Goal: Connect with others: Connect with others

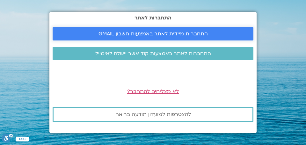
click at [168, 32] on span "התחברות מיידית לאתר באמצעות חשבון GMAIL" at bounding box center [153, 34] width 109 height 6
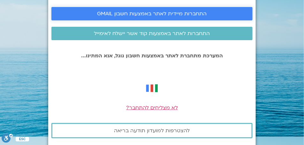
scroll to position [13, 0]
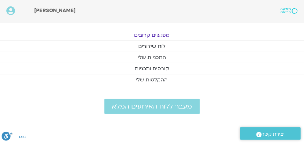
click at [157, 34] on link "מפגשים קרובים" at bounding box center [152, 35] width 304 height 11
click at [151, 34] on link "מפגשים קרובים" at bounding box center [152, 35] width 304 height 11
click at [159, 34] on link "מפגשים קרובים" at bounding box center [152, 35] width 304 height 11
click at [157, 46] on link "לוח שידורים" at bounding box center [152, 46] width 304 height 11
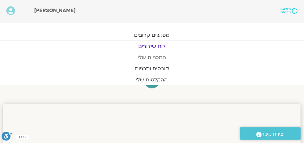
click at [152, 56] on link "התכניות שלי" at bounding box center [152, 57] width 304 height 11
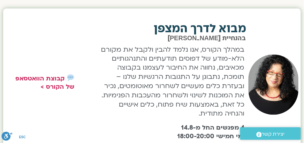
scroll to position [239, 0]
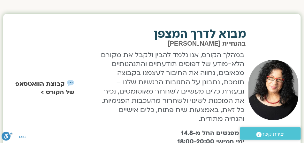
click at [48, 83] on link "קבוצת הוואטסאפ של הקורס >" at bounding box center [44, 88] width 59 height 17
